Goal: Find specific page/section: Find specific page/section

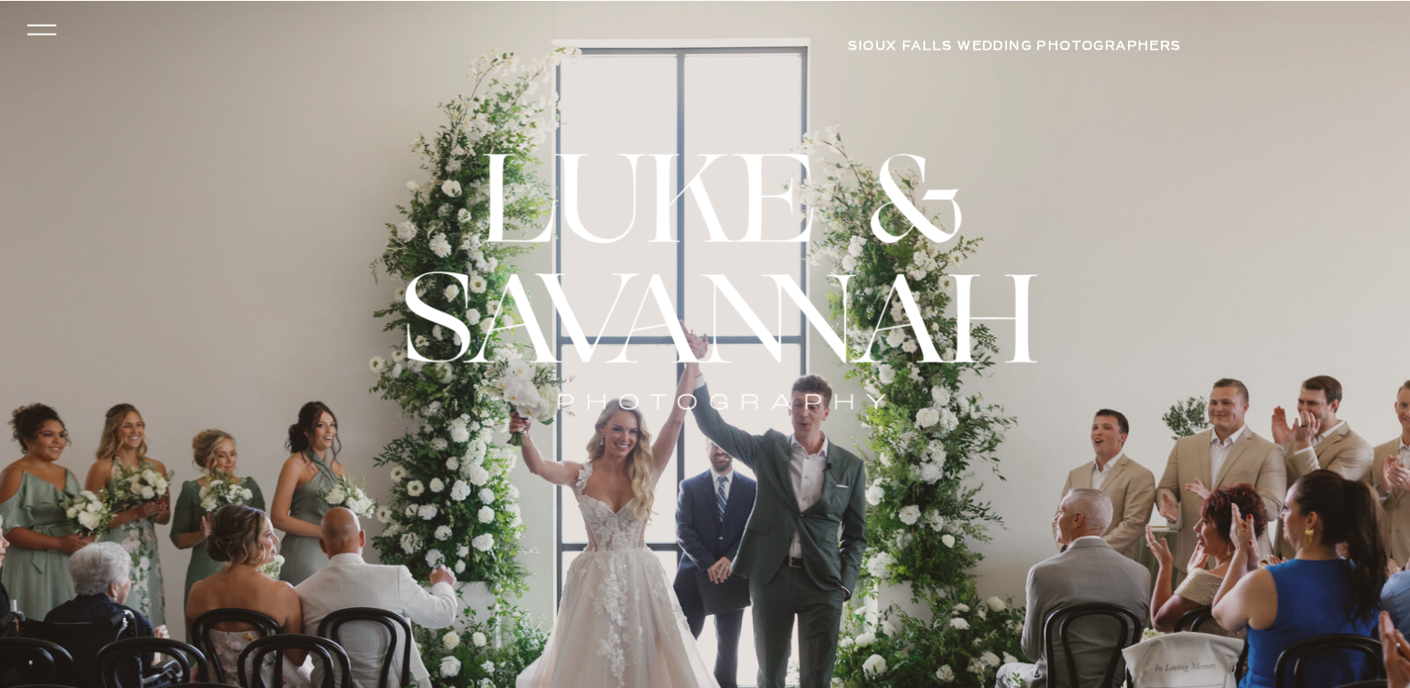
click at [61, 34] on icon at bounding box center [41, 30] width 42 height 38
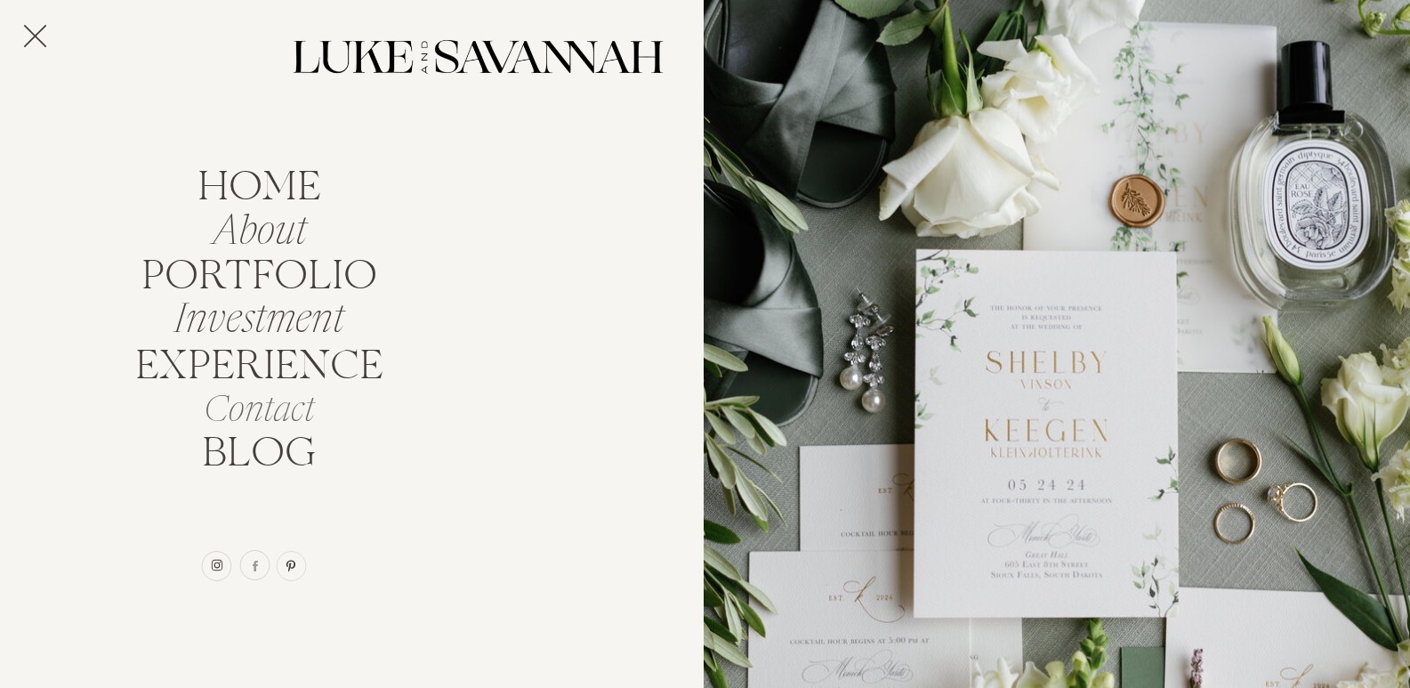
click at [246, 418] on nav "Contact" at bounding box center [259, 407] width 213 height 34
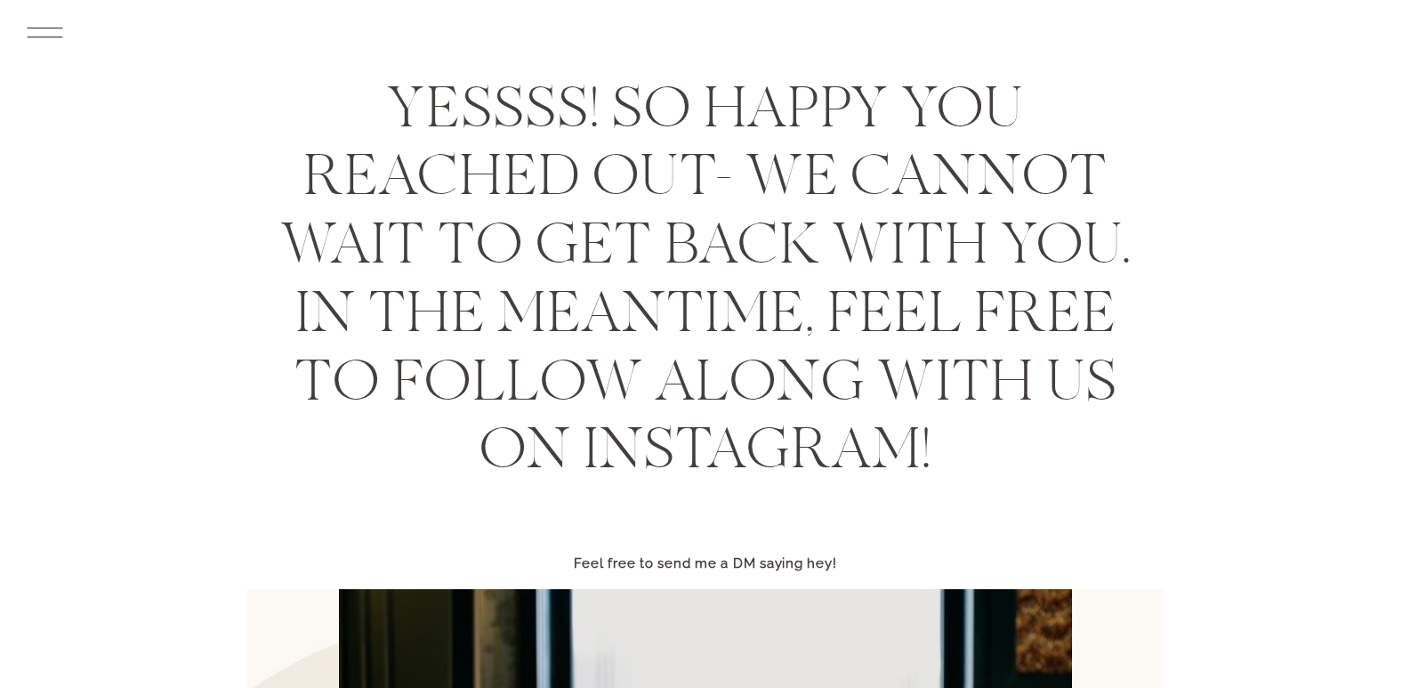
scroll to position [89, 0]
